Goal: Navigation & Orientation: Find specific page/section

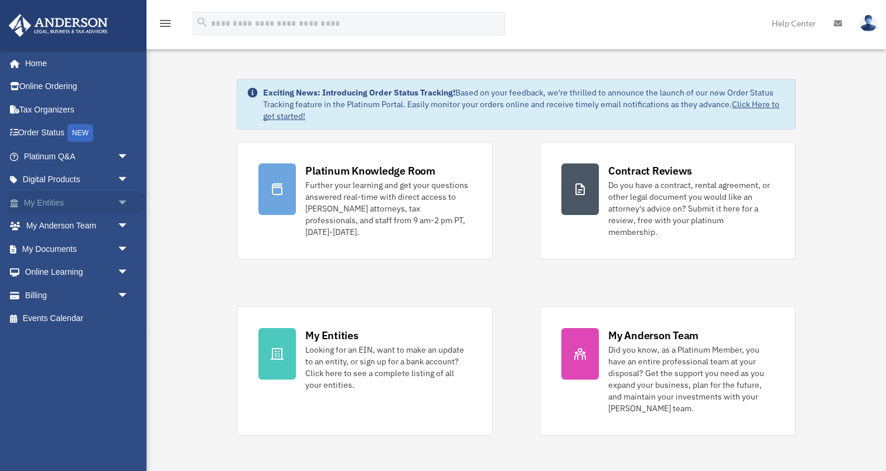
click at [121, 206] on span "arrow_drop_down" at bounding box center [128, 203] width 23 height 24
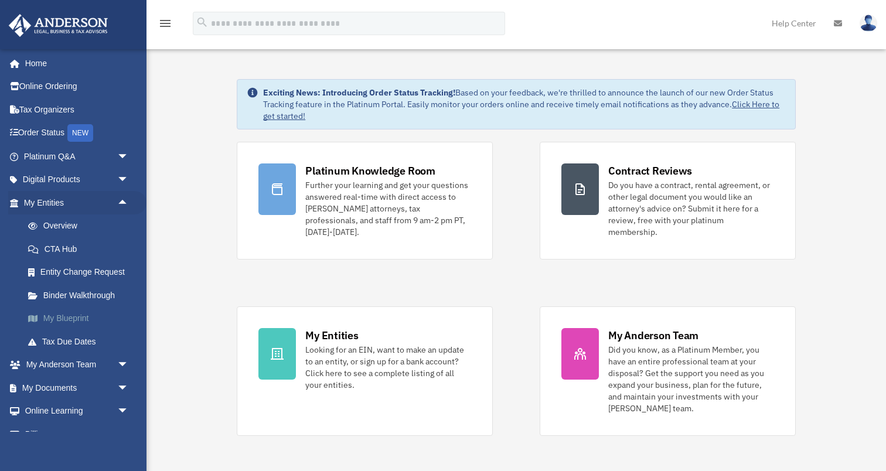
click at [69, 320] on link "My Blueprint" at bounding box center [81, 318] width 130 height 23
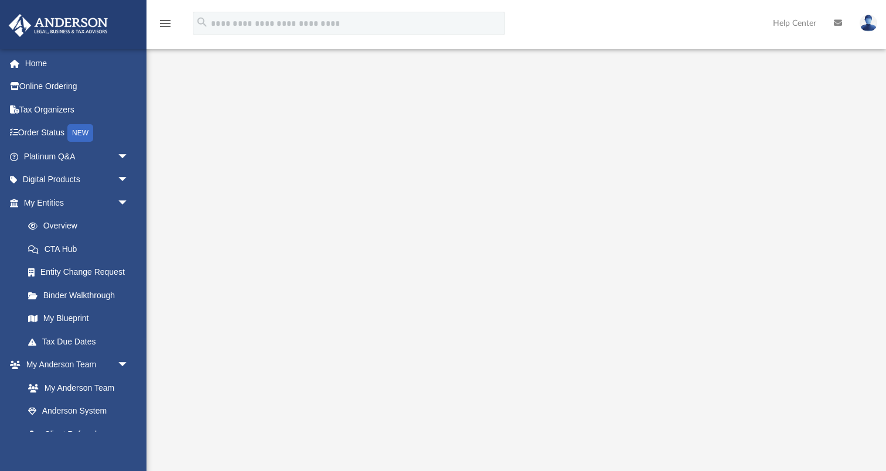
scroll to position [98, 0]
click at [67, 267] on link "Entity Change Request" at bounding box center [81, 272] width 130 height 23
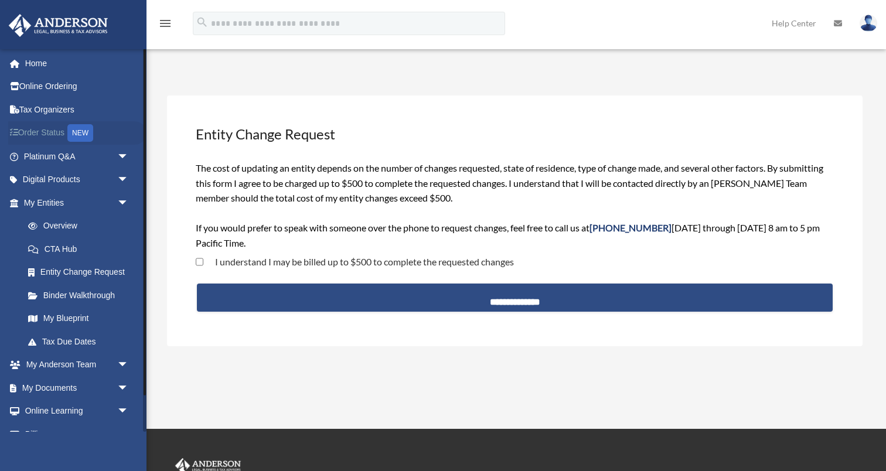
click at [40, 132] on link "Order Status NEW" at bounding box center [77, 133] width 138 height 24
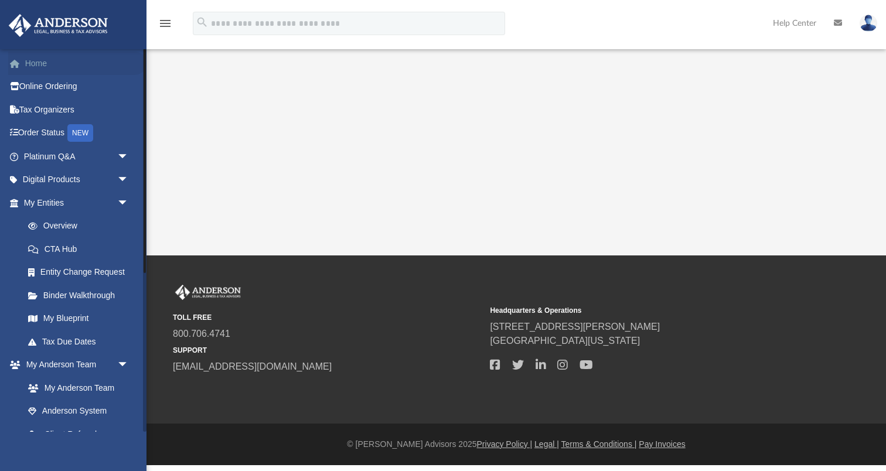
scroll to position [41, 0]
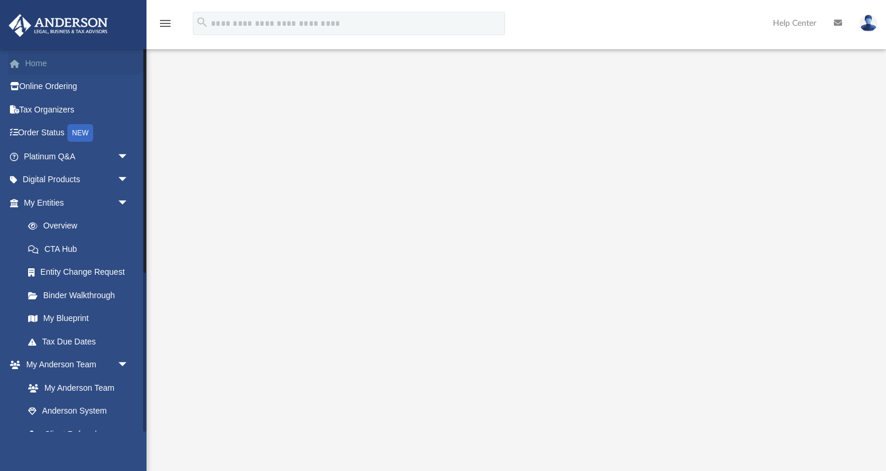
click at [40, 66] on link "Home" at bounding box center [77, 63] width 138 height 23
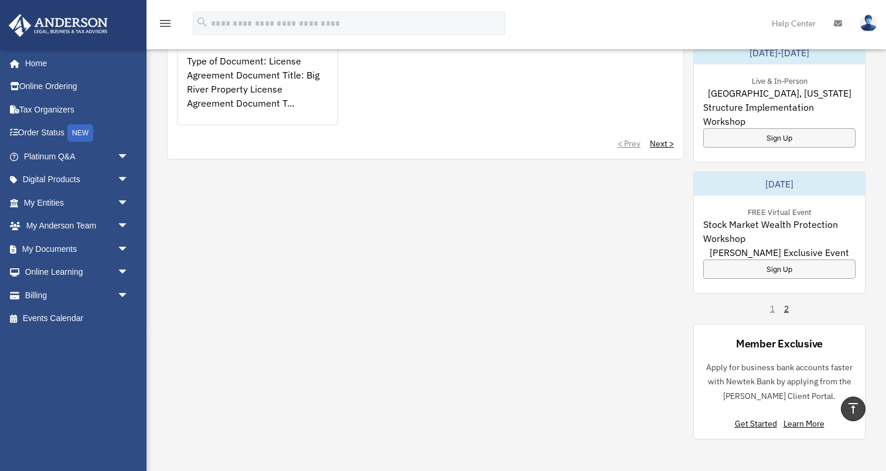
scroll to position [741, 0]
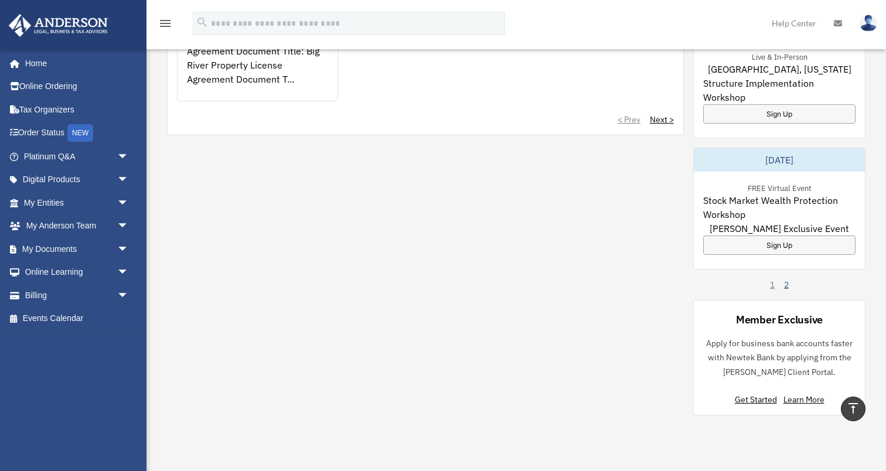
click at [788, 279] on link "2" at bounding box center [786, 285] width 5 height 12
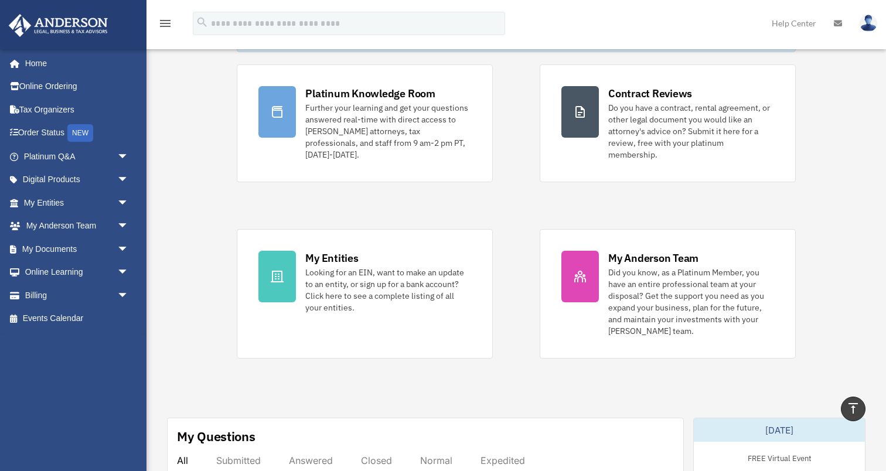
scroll to position [0, 0]
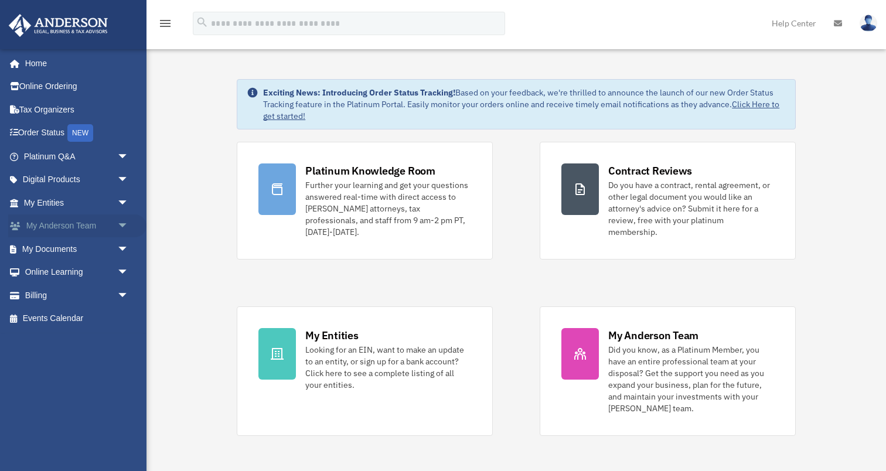
click at [53, 223] on link "My [PERSON_NAME] Team arrow_drop_down" at bounding box center [77, 225] width 138 height 23
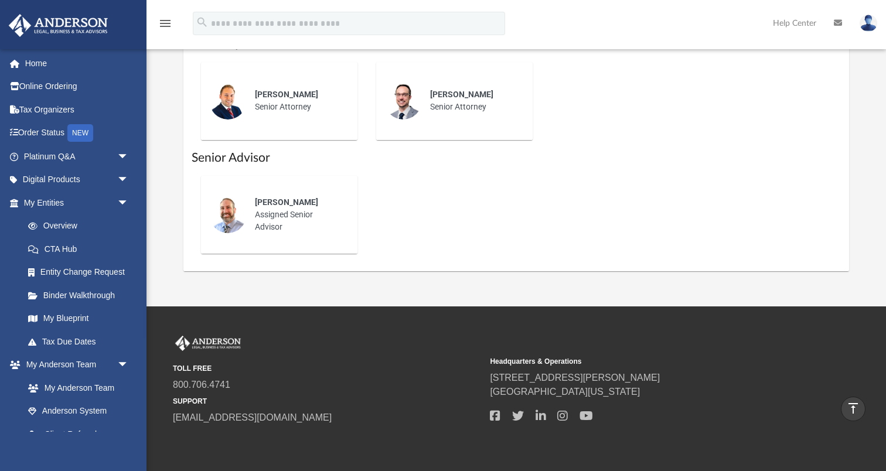
scroll to position [510, 0]
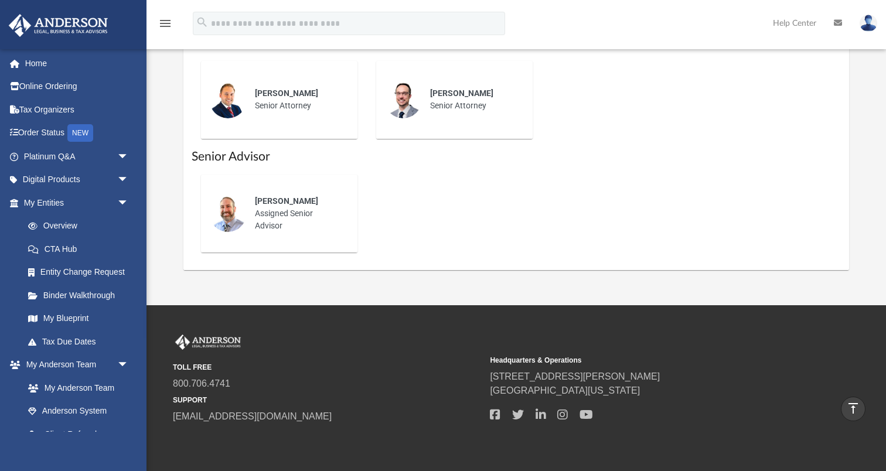
click at [278, 209] on div "John Buechele Assigned Senior Advisor" at bounding box center [298, 213] width 103 height 53
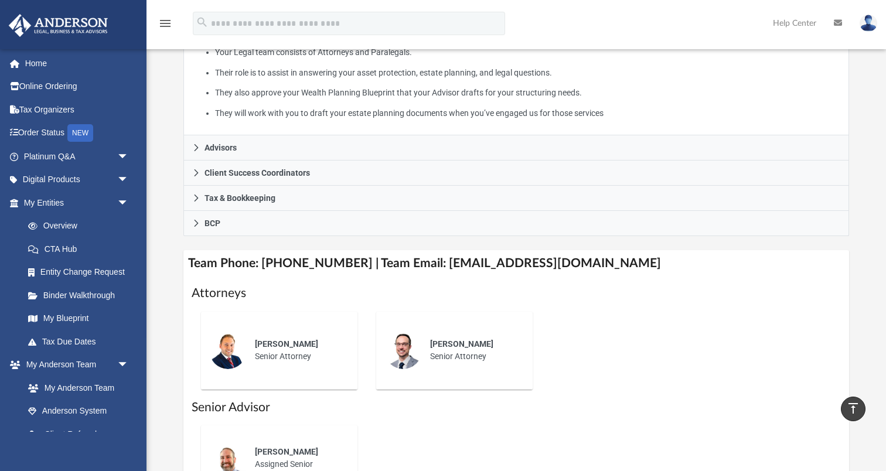
scroll to position [254, 0]
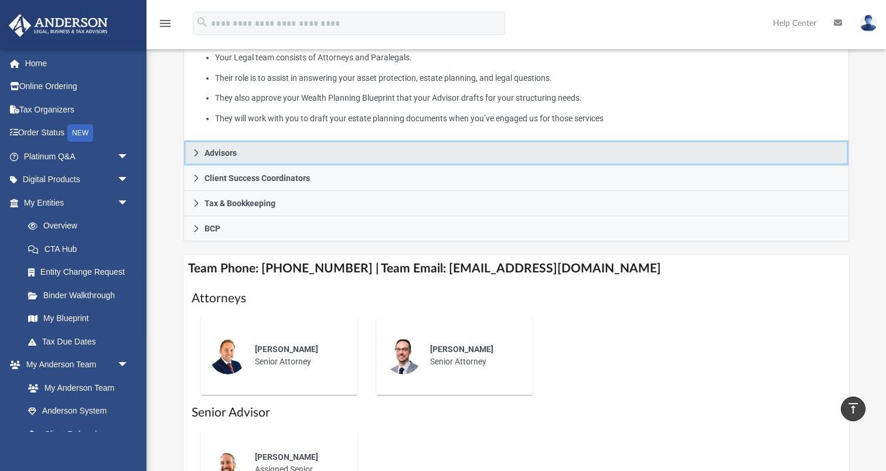
click at [199, 152] on icon at bounding box center [196, 153] width 8 height 8
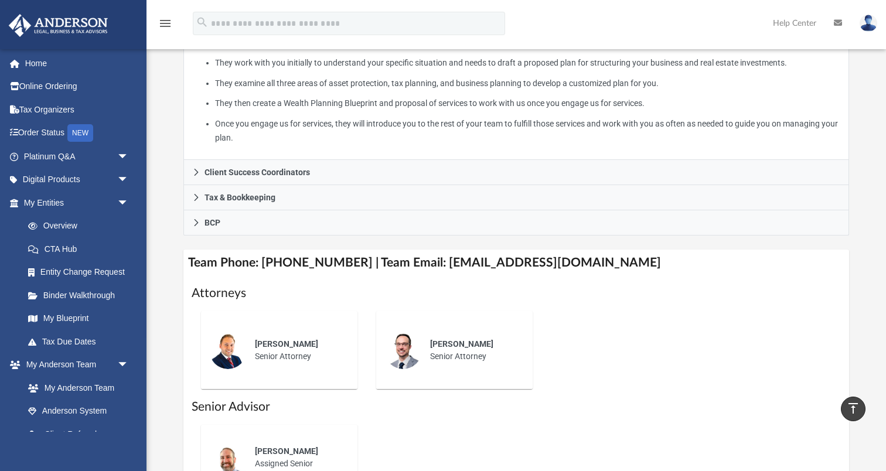
scroll to position [282, 0]
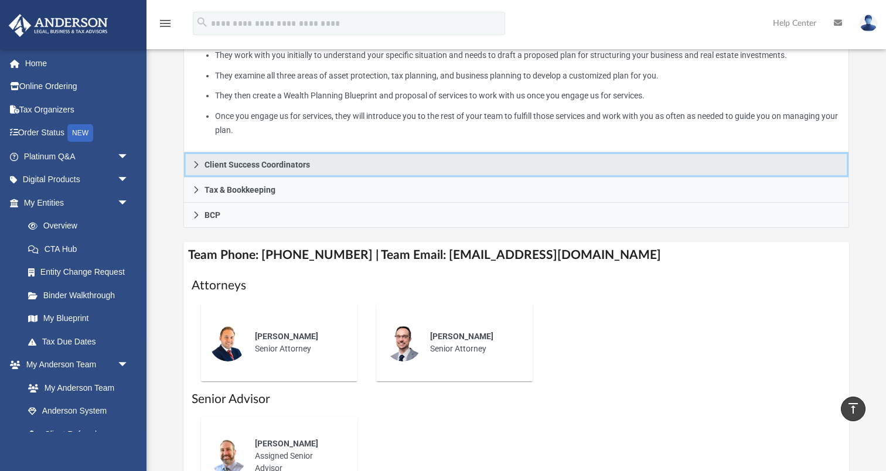
click at [199, 162] on icon at bounding box center [196, 164] width 8 height 8
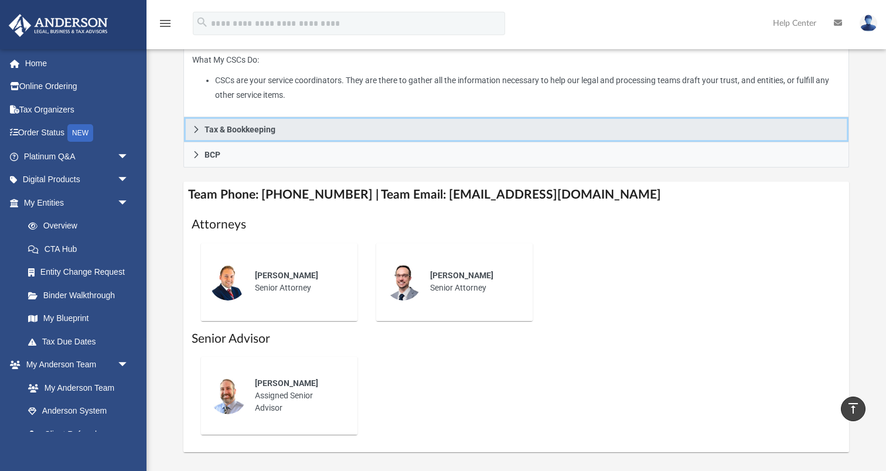
click at [194, 123] on link "Tax & Bookkeeping" at bounding box center [515, 129] width 665 height 25
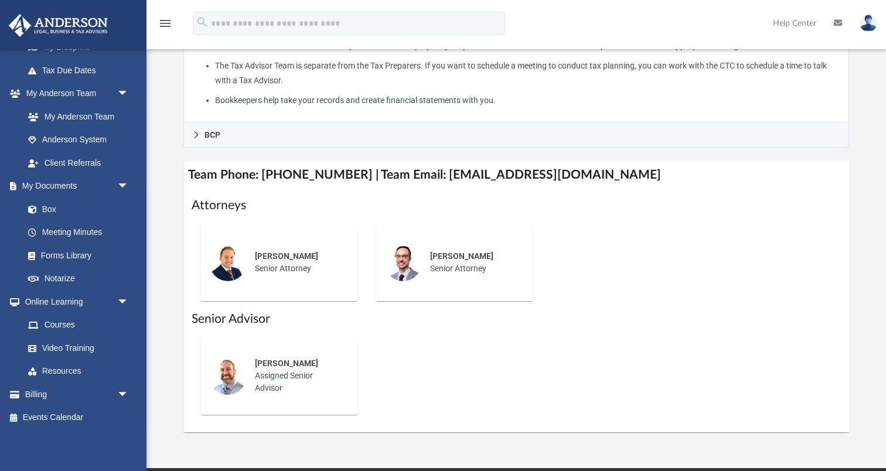
scroll to position [452, 0]
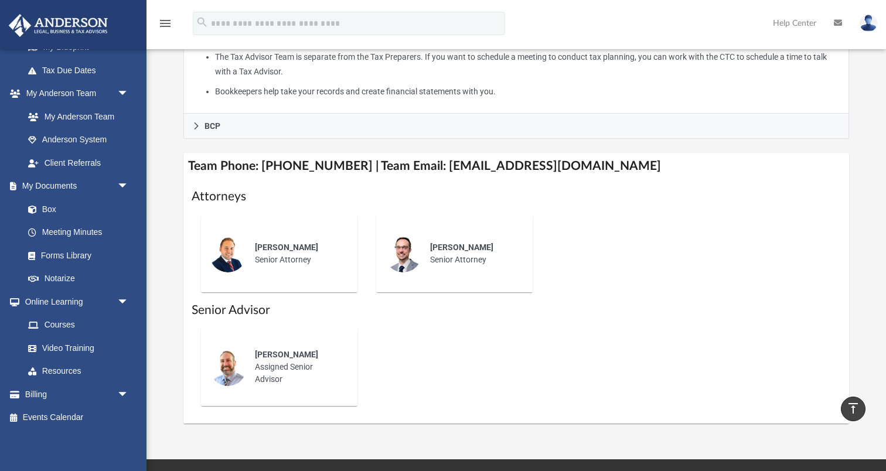
click at [292, 350] on span "John Buechele" at bounding box center [286, 354] width 63 height 9
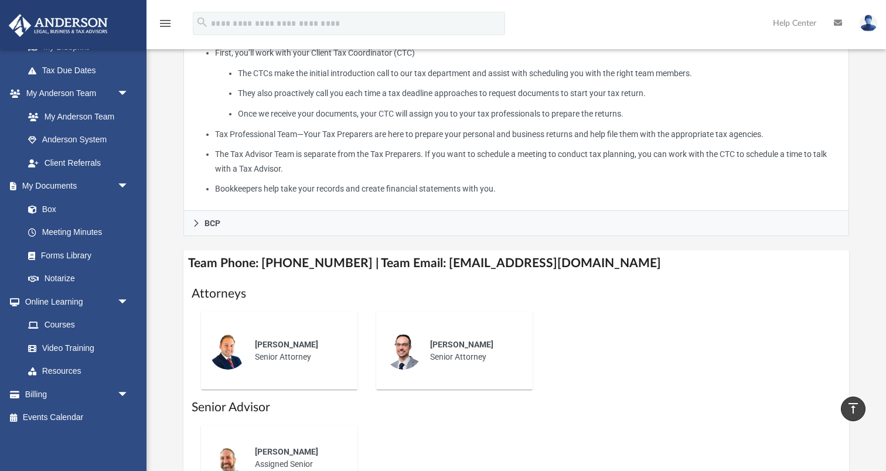
scroll to position [0, 0]
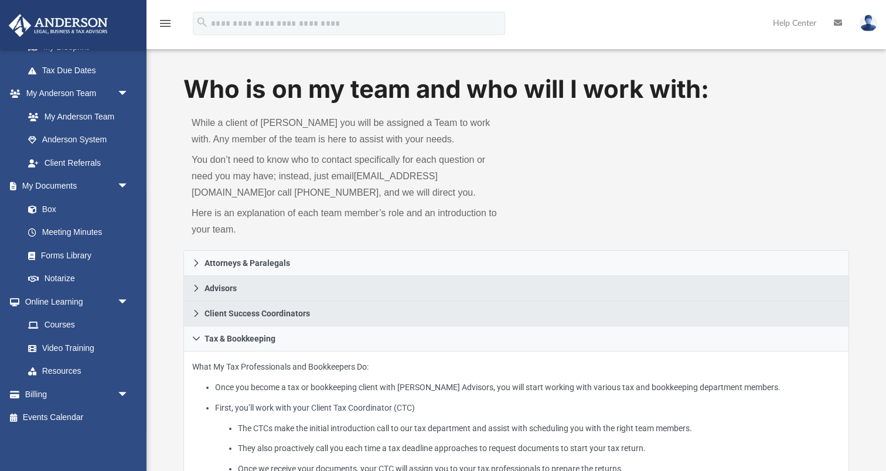
click at [863, 22] on img at bounding box center [868, 23] width 18 height 17
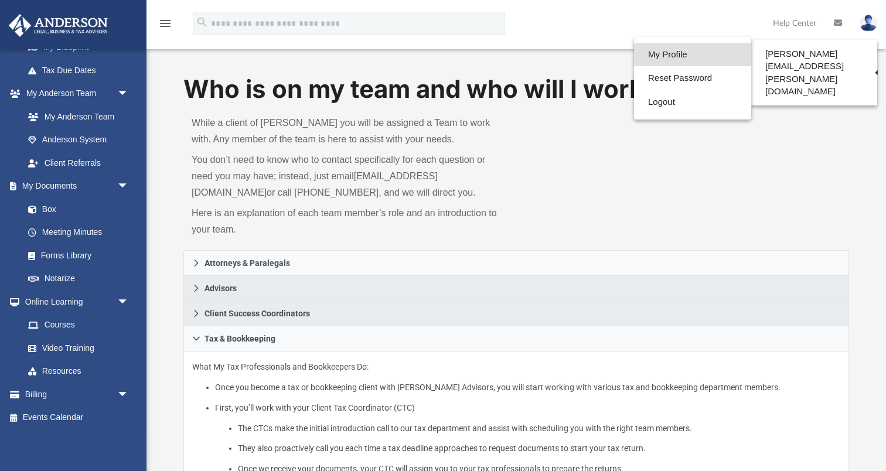
click at [650, 53] on link "My Profile" at bounding box center [692, 55] width 117 height 24
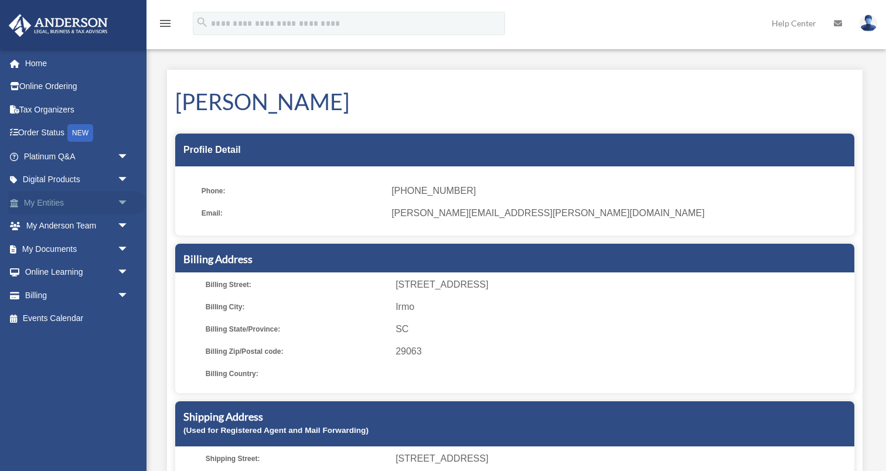
click at [67, 200] on link "My Entities arrow_drop_down" at bounding box center [77, 202] width 138 height 23
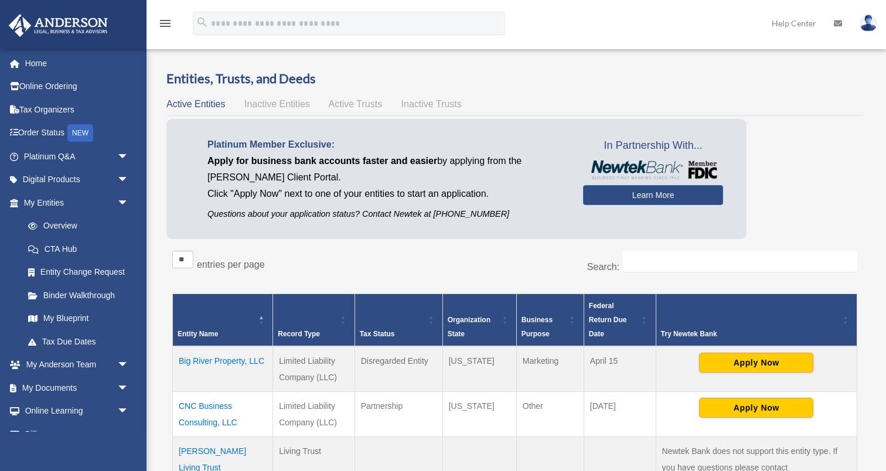
scroll to position [14, 0]
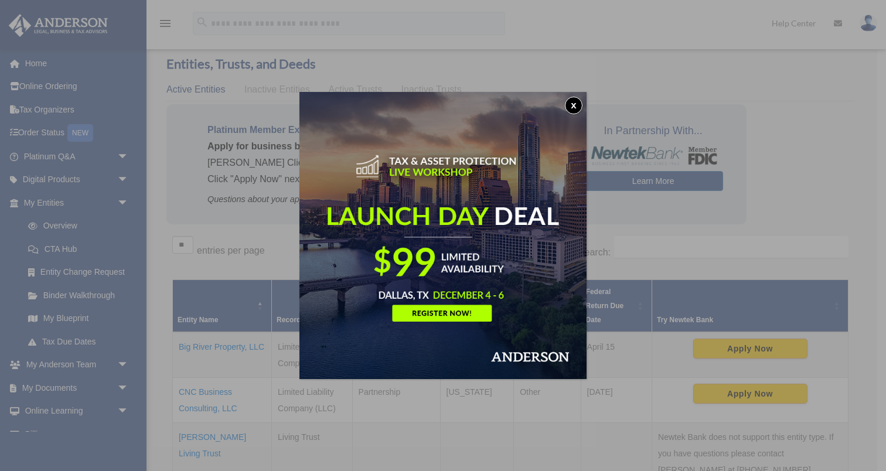
click at [572, 104] on button "x" at bounding box center [574, 106] width 18 height 18
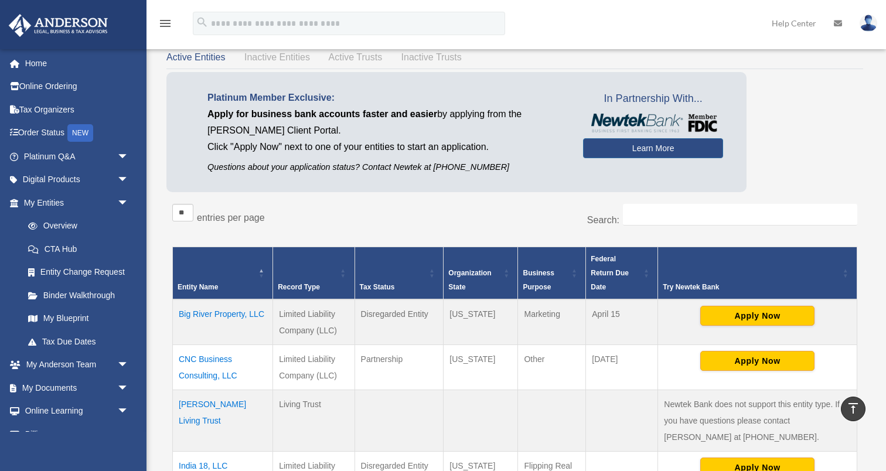
scroll to position [0, 0]
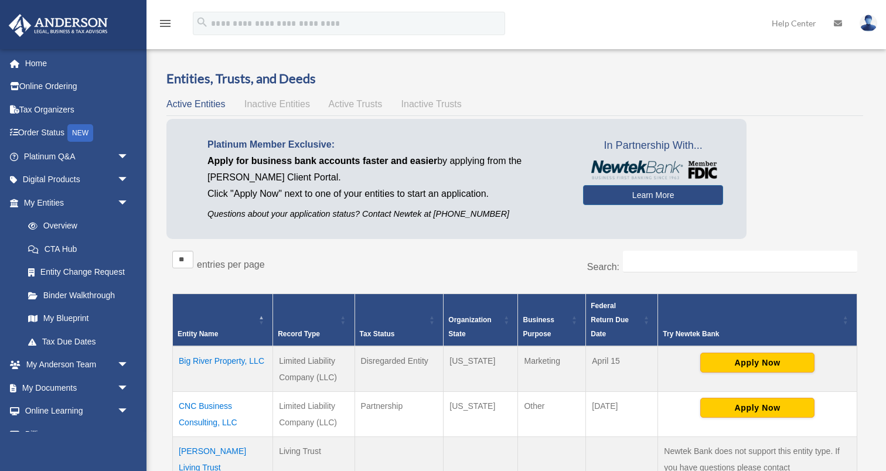
click at [374, 104] on span "Active Trusts" at bounding box center [356, 104] width 54 height 10
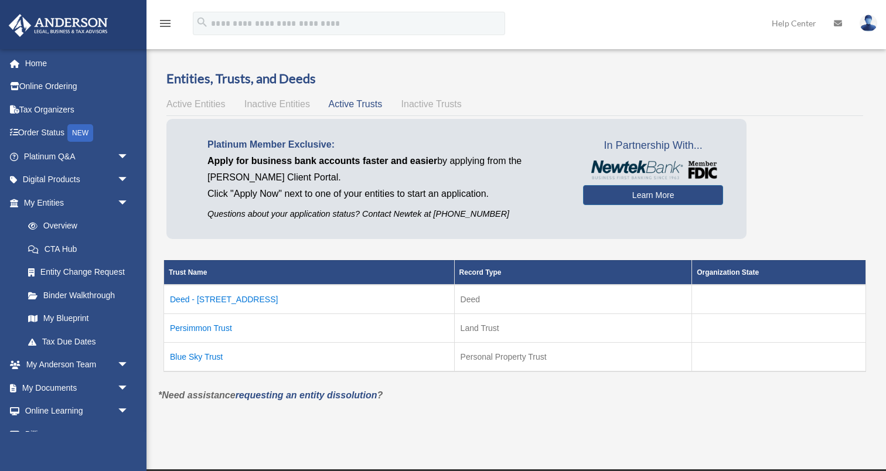
click at [429, 104] on span "Inactive Trusts" at bounding box center [431, 104] width 60 height 10
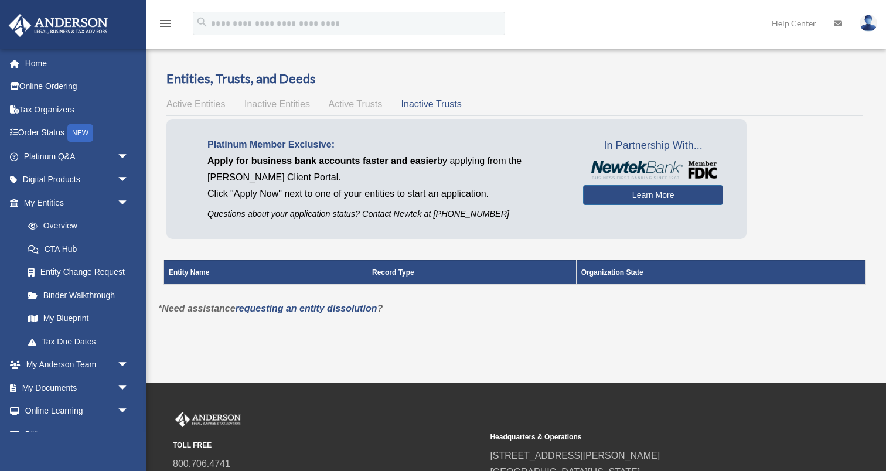
click at [368, 104] on span "Active Trusts" at bounding box center [356, 104] width 54 height 10
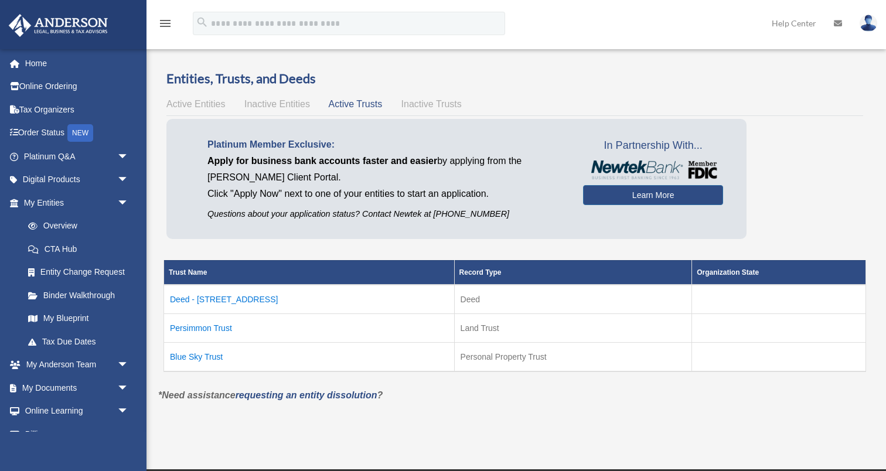
click at [274, 105] on span "Inactive Entities" at bounding box center [277, 104] width 66 height 10
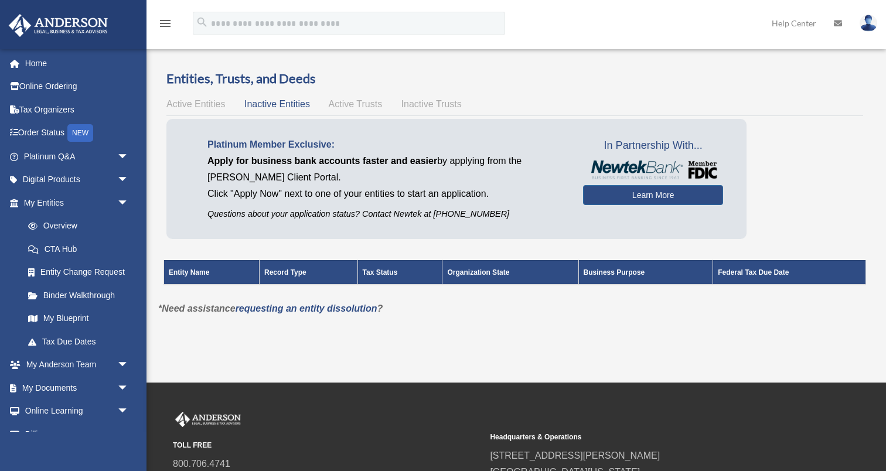
click at [192, 105] on span "Active Entities" at bounding box center [195, 104] width 59 height 10
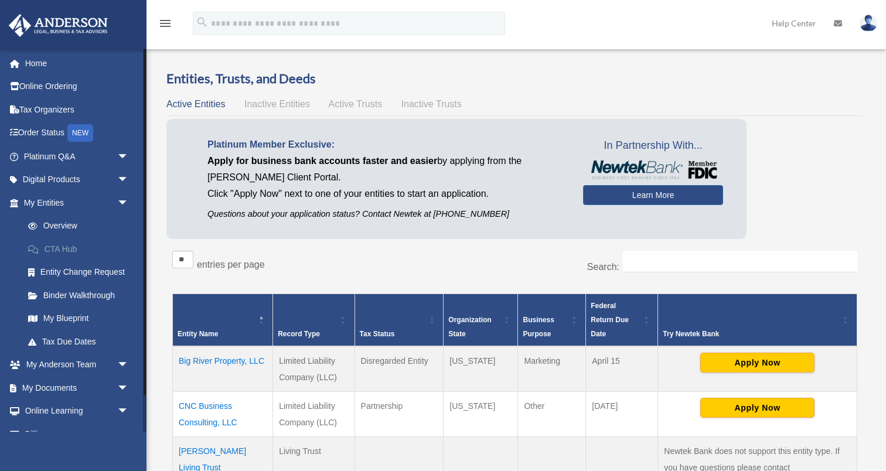
click at [62, 248] on link "CTA Hub" at bounding box center [81, 248] width 130 height 23
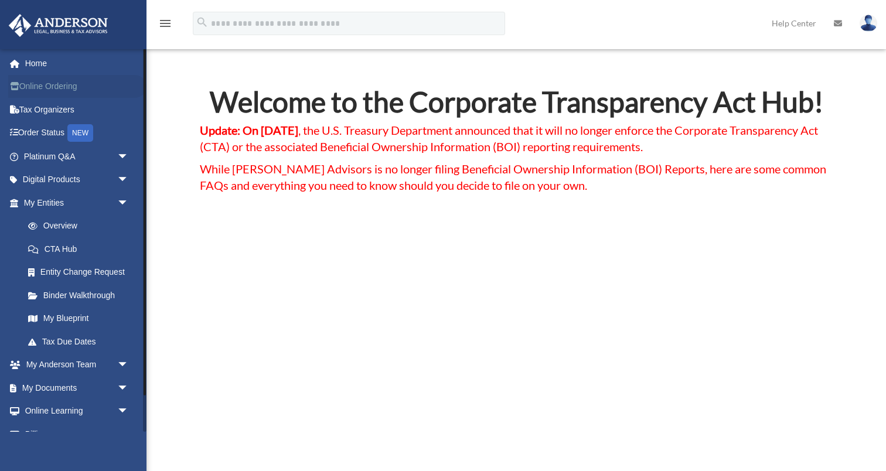
click at [39, 82] on link "Online Ordering" at bounding box center [77, 86] width 138 height 23
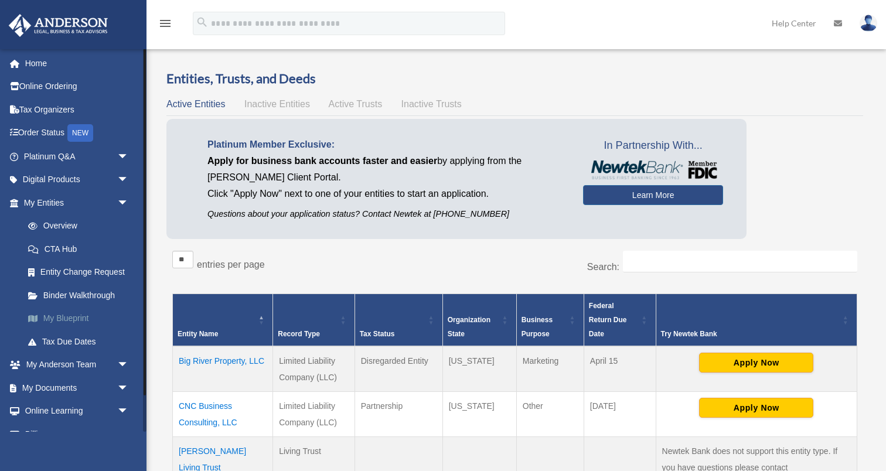
click at [71, 316] on link "My Blueprint" at bounding box center [81, 318] width 130 height 23
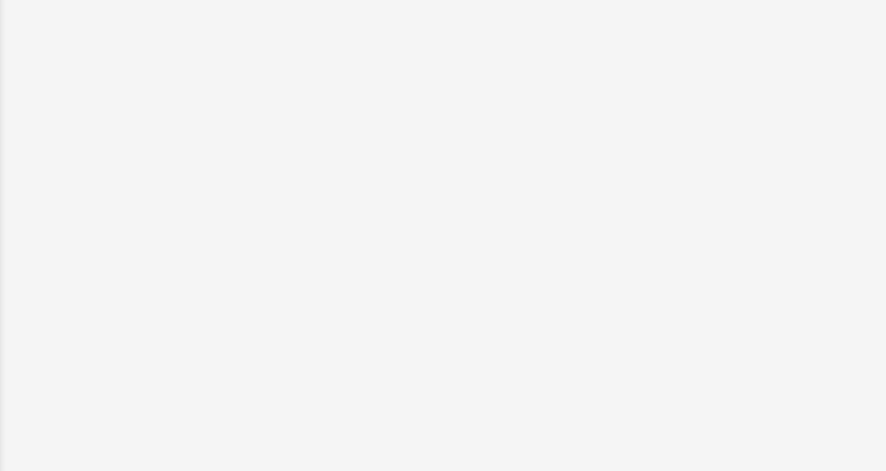
scroll to position [19, 0]
